Goal: Information Seeking & Learning: Understand process/instructions

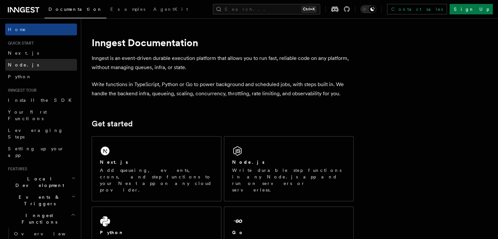
click at [17, 69] on link "Node.js" at bounding box center [41, 65] width 72 height 12
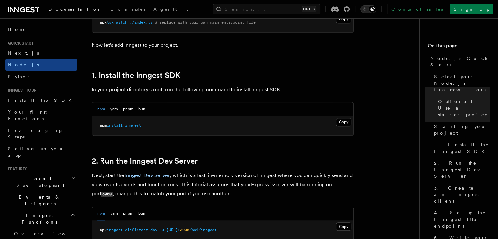
scroll to position [382, 0]
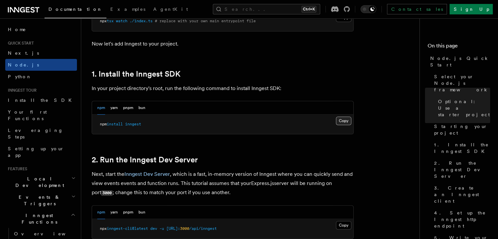
click at [342, 122] on button "Copy Copied" at bounding box center [343, 121] width 15 height 9
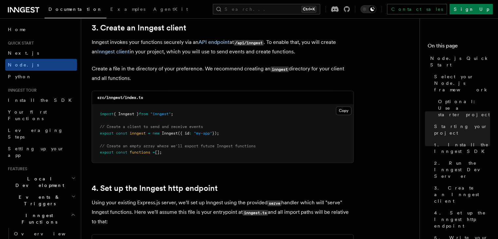
scroll to position [838, 0]
click at [184, 113] on pre "import { Inngest } from "inngest" ; // Create a client to send and receive even…" at bounding box center [222, 133] width 261 height 58
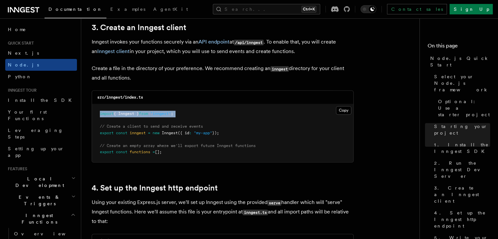
click at [184, 113] on pre "import { Inngest } from "inngest" ; // Create a client to send and receive even…" at bounding box center [222, 133] width 261 height 58
copy code "import { Inngest } from "inngest" ;"
drag, startPoint x: 232, startPoint y: 132, endPoint x: 100, endPoint y: 127, distance: 132.3
click at [100, 127] on pre "import { Inngest } from "inngest" ; // Create a client to send and receive even…" at bounding box center [222, 133] width 261 height 58
copy code "// Create a client to send and receive events export const inngest = new Innges…"
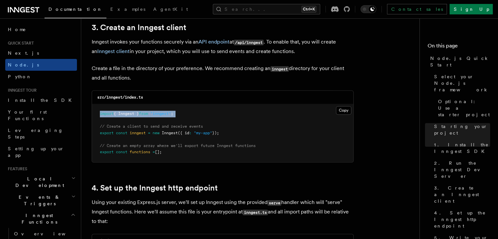
drag, startPoint x: 168, startPoint y: 152, endPoint x: 100, endPoint y: 148, distance: 68.2
click at [100, 148] on pre "import { Inngest } from "inngest" ; // Create a client to send and receive even…" at bounding box center [222, 133] width 261 height 58
copy code "// Create an empty array where we'll export future Inngest functions export con…"
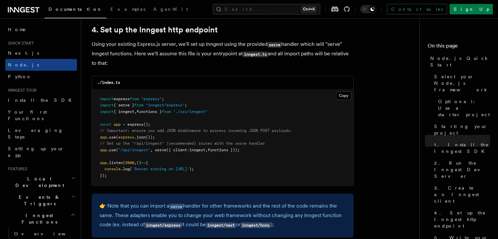
scroll to position [995, 0]
drag, startPoint x: 249, startPoint y: 150, endPoint x: 99, endPoint y: 149, distance: 150.6
click at [99, 149] on pre "import express from "express" ; import { serve } from "inngest/express" ; impor…" at bounding box center [222, 138] width 261 height 96
copy span "app .use ( "/api/inngest" , serve ({ client : inngest , functions }));"
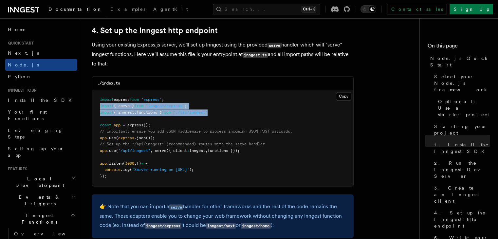
drag, startPoint x: 99, startPoint y: 107, endPoint x: 219, endPoint y: 111, distance: 120.9
click at [219, 111] on pre "import express from "express" ; import { serve } from "inngest/express" ; impor…" at bounding box center [222, 138] width 261 height 96
copy code "import { serve } from "inngest/express" ; import { inngest , functions } from "…"
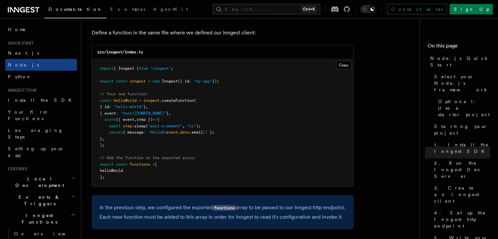
scroll to position [1301, 0]
